Goal: Transaction & Acquisition: Purchase product/service

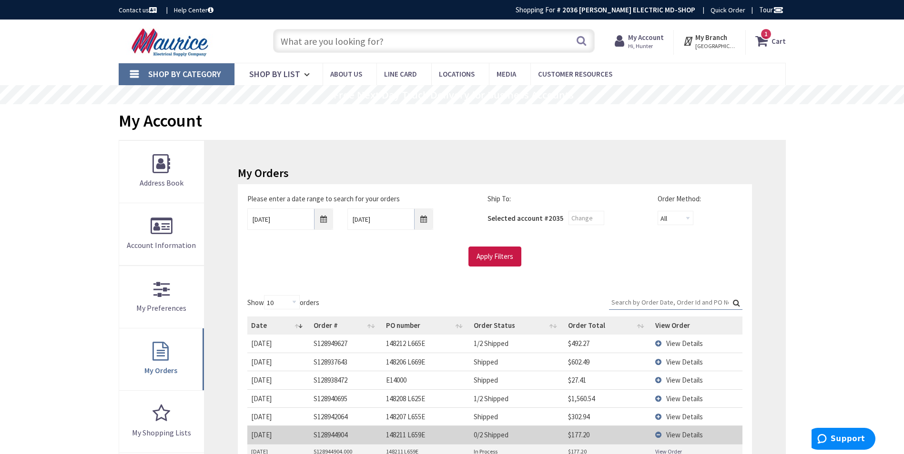
click at [426, 47] on input "text" at bounding box center [434, 41] width 322 height 24
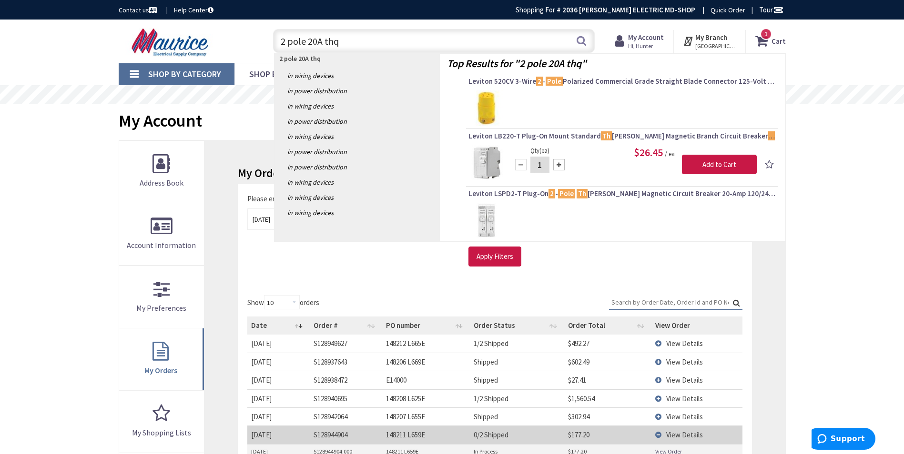
type input "2 pole 20A thqb"
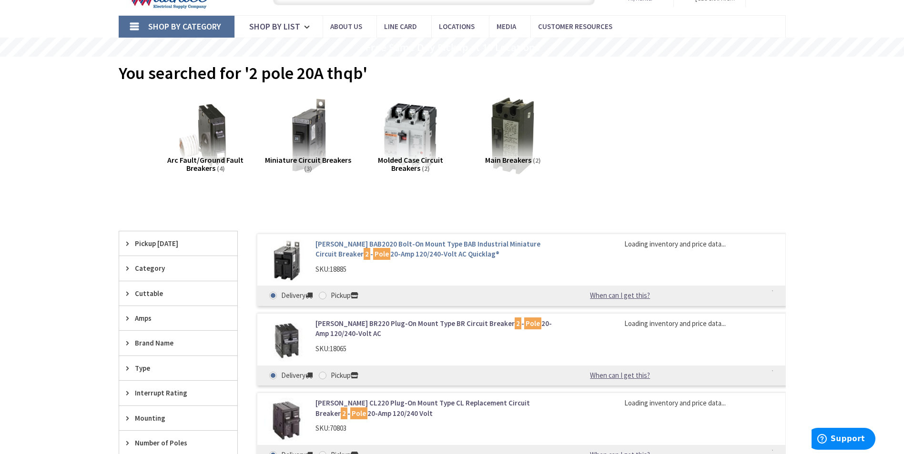
type input "[GEOGRAPHIC_DATA], [GEOGRAPHIC_DATA]"
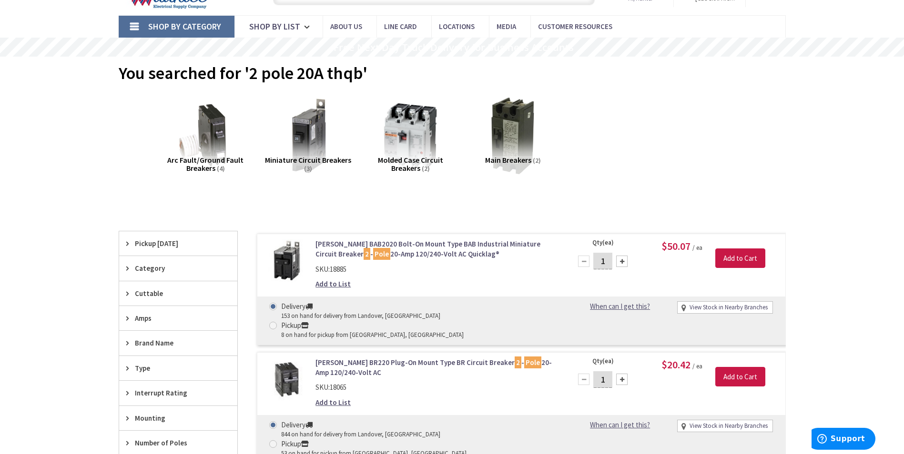
click at [434, 241] on link "Eaton BAB2020 Bolt-On Mount Type BAB Industrial Miniature Circuit Breaker 2 - P…" at bounding box center [436, 249] width 242 height 20
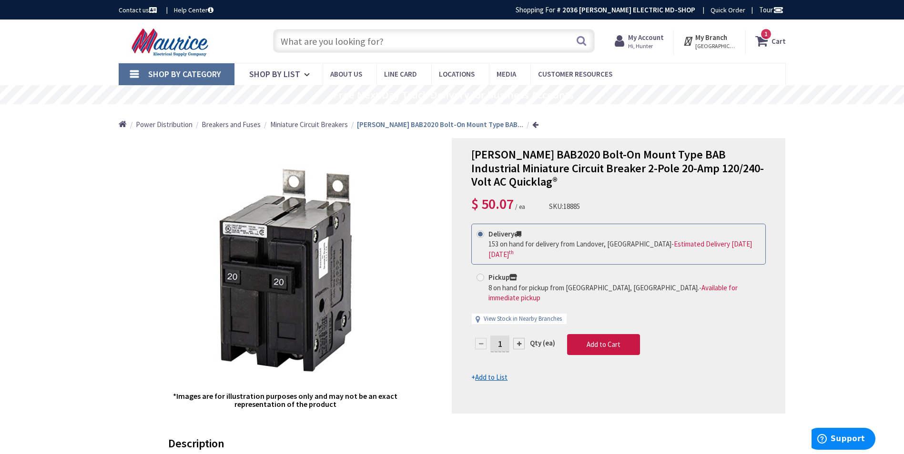
click at [637, 39] on strong "My Account" at bounding box center [646, 37] width 36 height 9
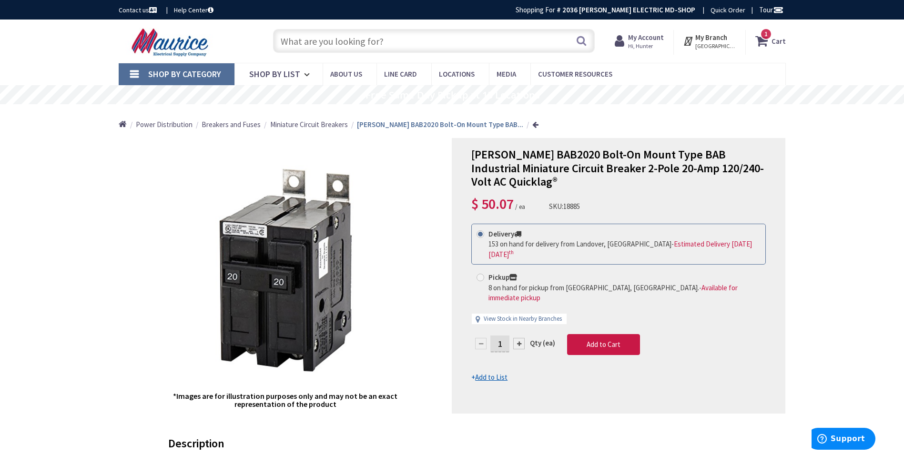
click at [637, 43] on span "Hi, Hunter" at bounding box center [646, 46] width 36 height 8
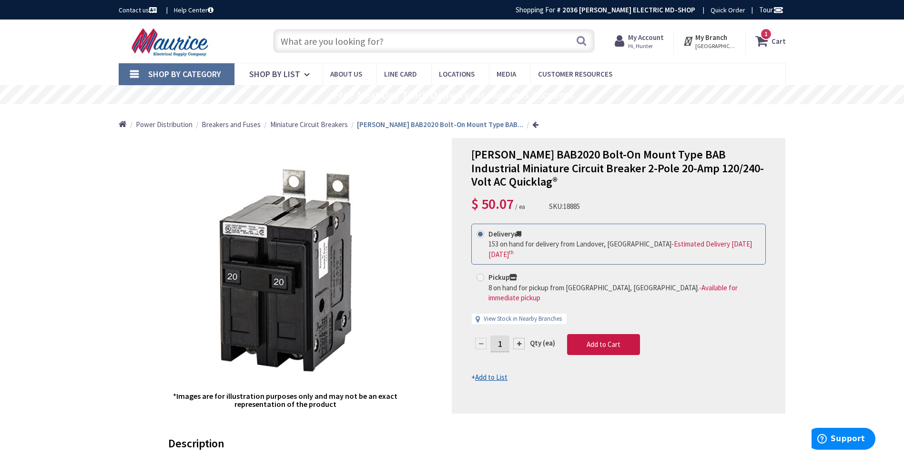
click at [645, 101] on rs-slide "Free Next Day Truck Delivery for Business Accounts" at bounding box center [452, 94] width 904 height 19
click at [645, 38] on strong "My Account" at bounding box center [646, 37] width 36 height 9
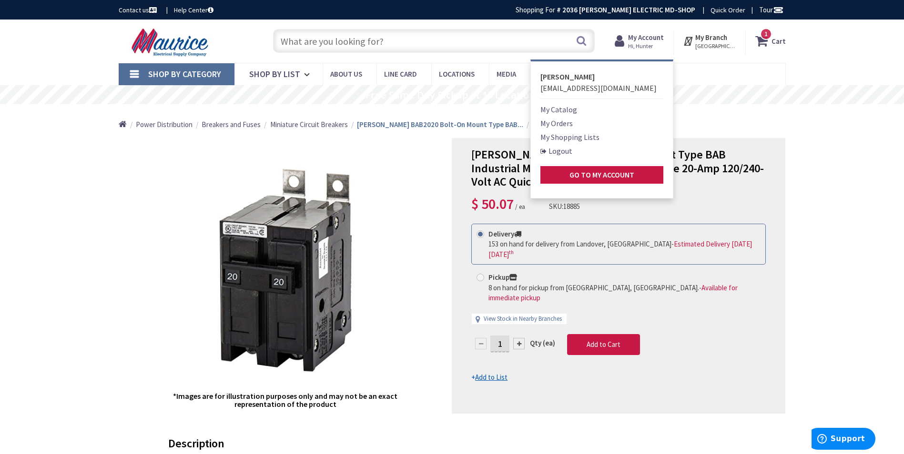
click at [405, 150] on div "*Images are for illustration purposes only and may not be an exact representati…" at bounding box center [285, 276] width 333 height 276
